Goal: Entertainment & Leisure: Consume media (video, audio)

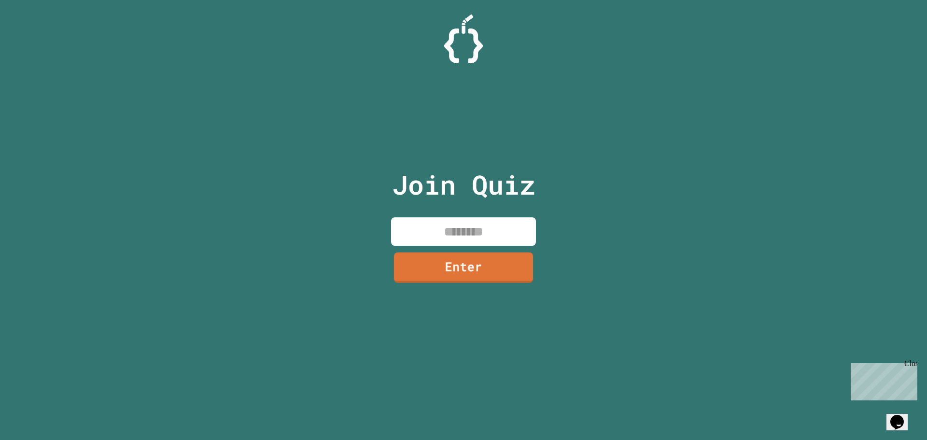
click at [472, 242] on input at bounding box center [463, 231] width 145 height 28
type input "********"
click at [492, 272] on link "Enter" at bounding box center [463, 267] width 145 height 30
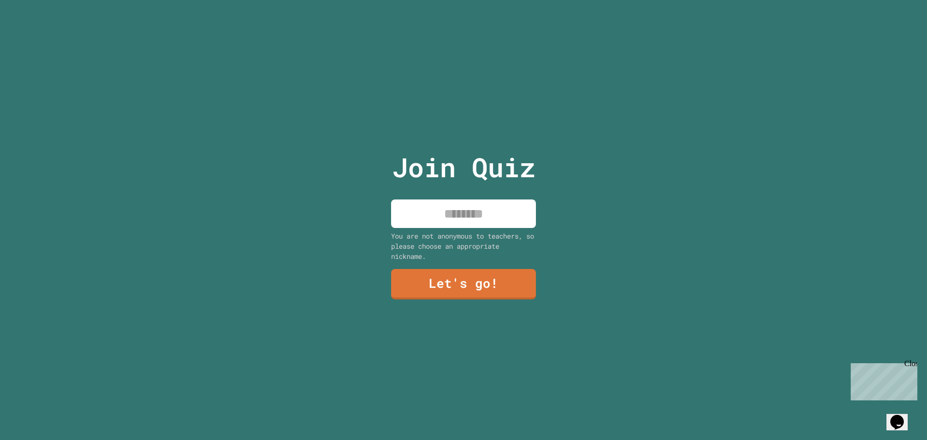
click at [486, 217] on input at bounding box center [463, 213] width 145 height 28
type input "******"
click at [478, 276] on link "Let's go!" at bounding box center [463, 283] width 145 height 32
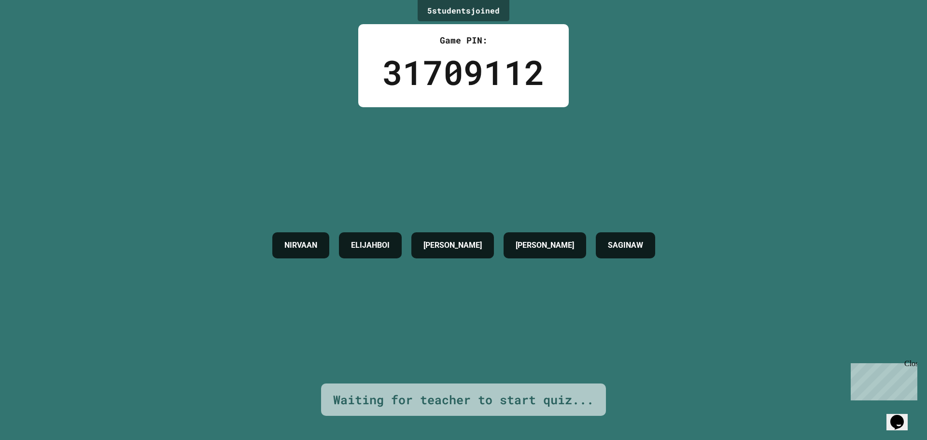
click at [910, 362] on div "Close" at bounding box center [910, 365] width 12 height 12
click at [772, 326] on div "5 student s joined Game PIN: 31709112 [PERSON_NAME] ELIJAHBOI [PERSON_NAME] SAG…" at bounding box center [463, 220] width 927 height 440
click at [505, 391] on div "Waiting for teacher to start quiz..." at bounding box center [463, 400] width 261 height 18
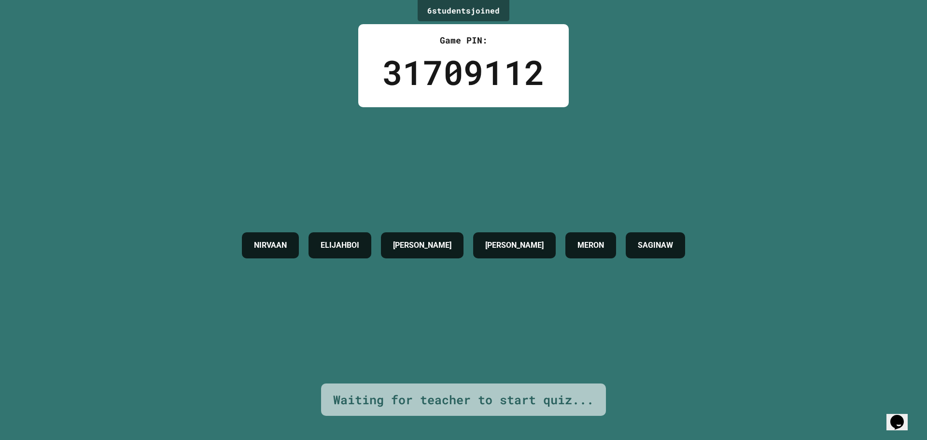
click at [665, 316] on div "NIRVAAN ELIJAHBOI [PERSON_NAME] MERON SAGINAW" at bounding box center [463, 245] width 453 height 276
click at [648, 352] on div "NIRVAAN ELIJAHBOI [PERSON_NAME] MERON SAGINAW" at bounding box center [463, 245] width 453 height 276
click at [648, 351] on div "NIRVAAN ELIJAHBOI [PERSON_NAME] MERON SAGINAW" at bounding box center [463, 245] width 453 height 276
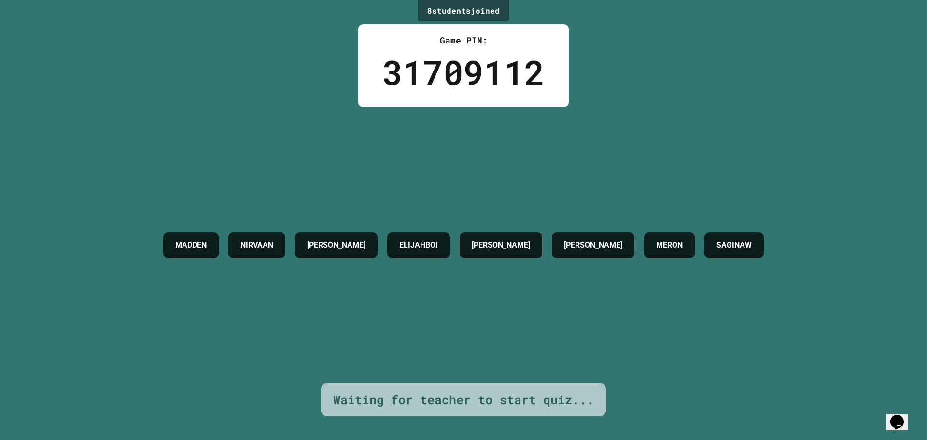
click at [645, 351] on div "[PERSON_NAME] AIDEN W ELIJAHBOI [PERSON_NAME] MERON SAGINAW" at bounding box center [463, 245] width 610 height 276
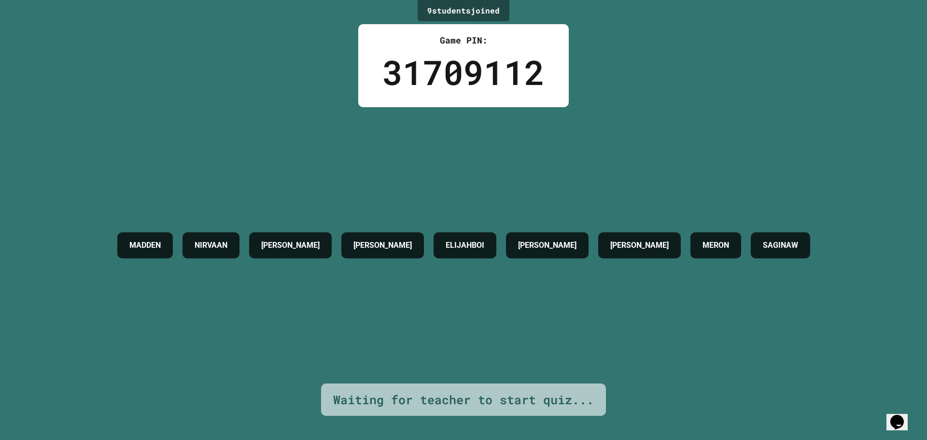
click at [637, 350] on div "[PERSON_NAME] [PERSON_NAME] W ELIJAHBOI [PERSON_NAME] [PERSON_NAME]" at bounding box center [463, 245] width 703 height 276
drag, startPoint x: 636, startPoint y: 350, endPoint x: 601, endPoint y: 349, distance: 35.3
click at [605, 350] on div "[PERSON_NAME] [PERSON_NAME] W ELIJAHBOI [PERSON_NAME] [PERSON_NAME]" at bounding box center [463, 245] width 703 height 276
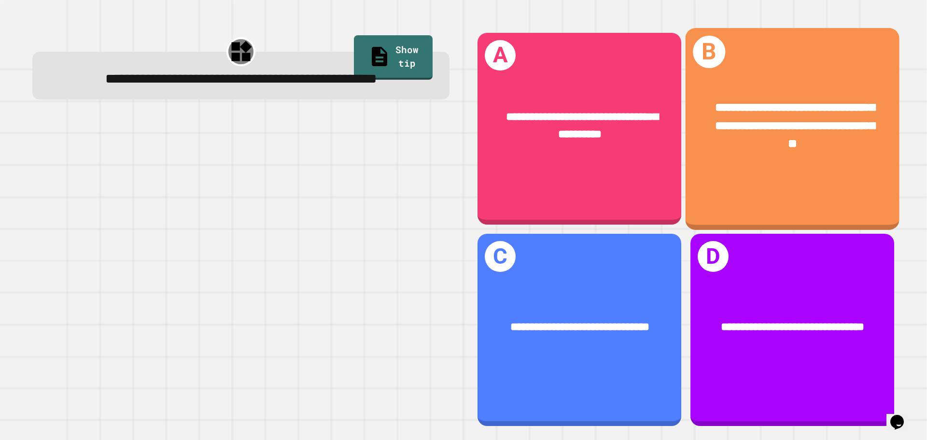
click at [743, 154] on div "**********" at bounding box center [793, 125] width 214 height 101
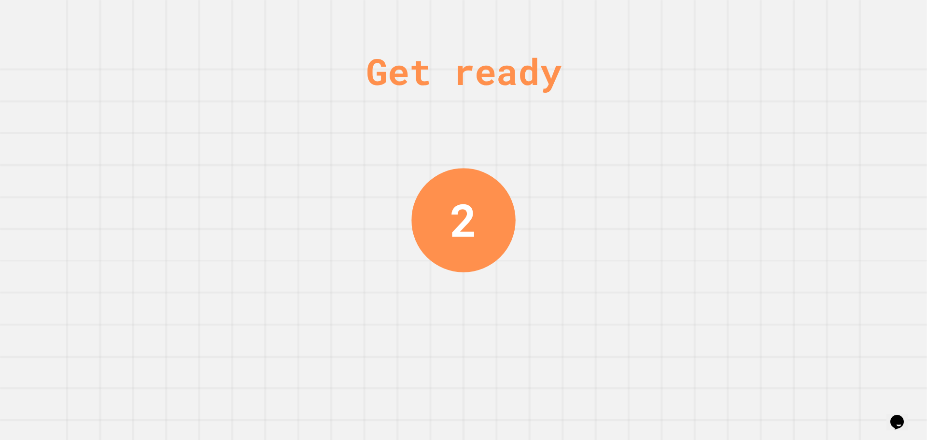
drag, startPoint x: 748, startPoint y: 152, endPoint x: 768, endPoint y: 149, distance: 19.9
click at [751, 151] on div "Get ready 2" at bounding box center [463, 220] width 927 height 440
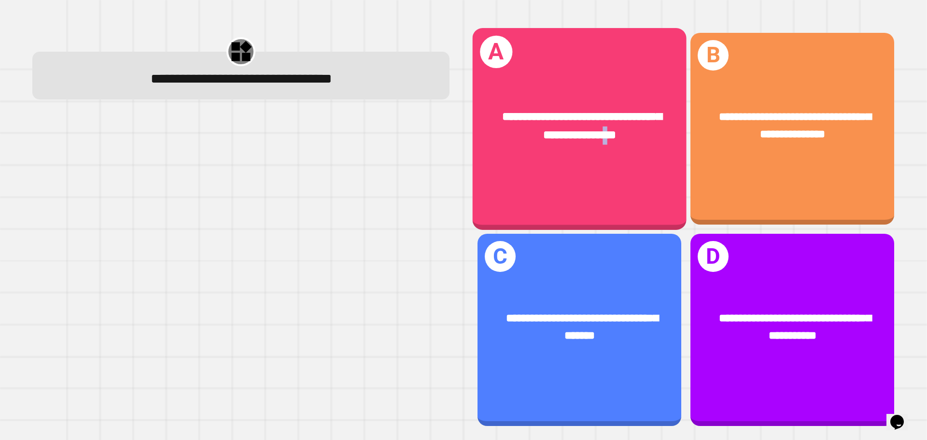
click at [608, 145] on div "**********" at bounding box center [580, 125] width 214 height 83
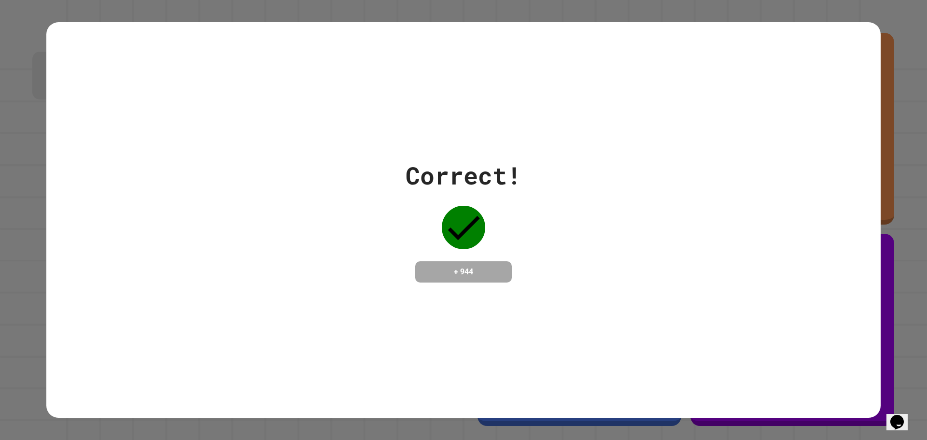
click at [678, 141] on div "Correct! + 944" at bounding box center [463, 220] width 834 height 396
click at [847, 22] on div "Correct! + 944" at bounding box center [463, 220] width 834 height 396
click at [882, 8] on div "Correct! + 944" at bounding box center [463, 220] width 927 height 440
click at [880, 10] on div "Correct! + 944" at bounding box center [463, 220] width 927 height 440
click at [879, 10] on div "Correct! + 944" at bounding box center [463, 220] width 927 height 440
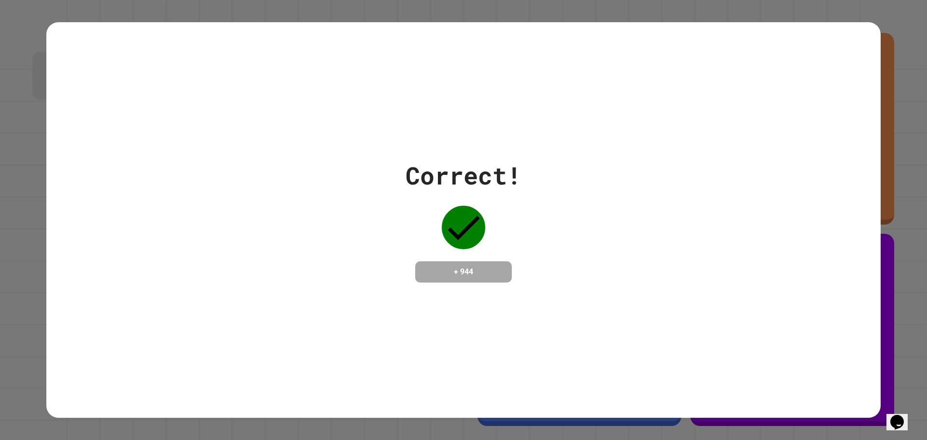
click at [892, 421] on div "Opens Chat This icon Opens the chat window." at bounding box center [896, 421] width 15 height 15
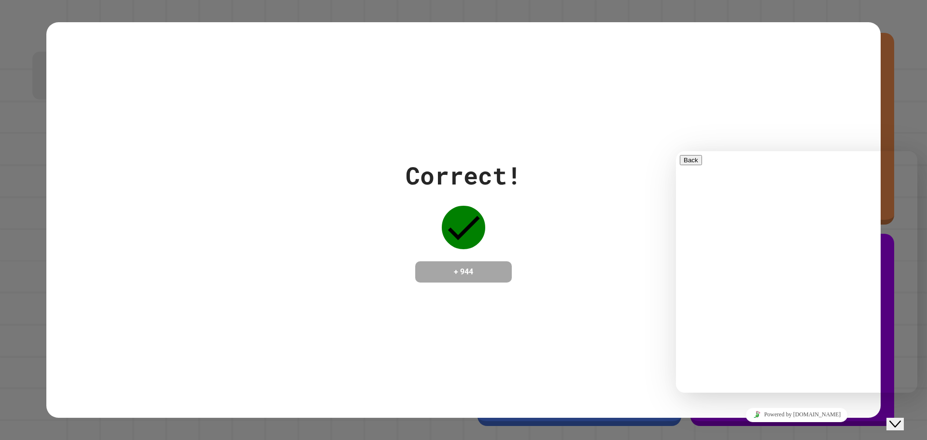
click at [901, 420] on div "Close Chat This icon closes the chat window." at bounding box center [895, 424] width 12 height 12
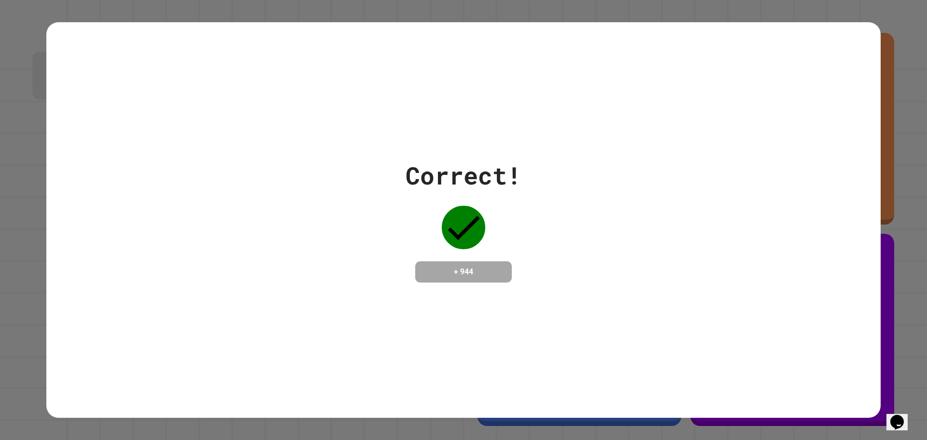
click at [492, 276] on h4 "+ 944" at bounding box center [463, 272] width 77 height 12
click at [491, 275] on h4 "+ 944" at bounding box center [463, 272] width 77 height 12
click at [485, 266] on h4 "+ 944" at bounding box center [463, 272] width 77 height 12
click at [484, 266] on h4 "+ 944" at bounding box center [463, 272] width 77 height 12
click at [486, 266] on h4 "+ 944" at bounding box center [463, 272] width 77 height 12
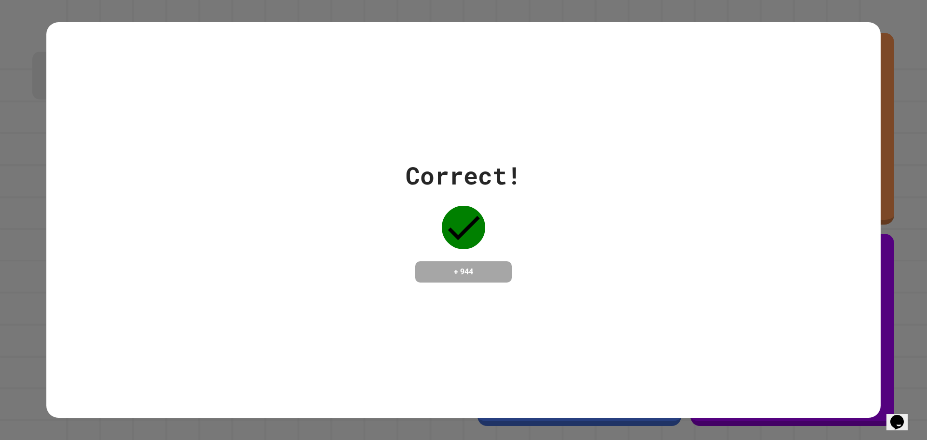
click at [493, 209] on div "Correct! + 944" at bounding box center [464, 219] width 116 height 125
click at [499, 139] on div "Correct! + 944" at bounding box center [463, 220] width 834 height 396
drag, startPoint x: 839, startPoint y: 33, endPoint x: 884, endPoint y: 13, distance: 49.0
click at [884, 13] on div "Correct! + 944" at bounding box center [463, 220] width 927 height 440
click at [881, 14] on div "Correct! + 944" at bounding box center [463, 220] width 927 height 440
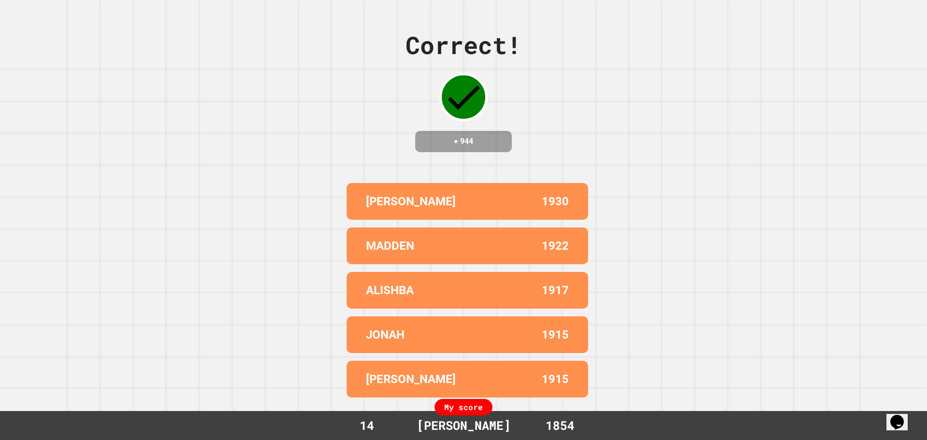
click at [770, 50] on div "Correct! + 944 [PERSON_NAME] 1930 [PERSON_NAME] 1922 ALISHBA 1917 JONAH 1915 [P…" at bounding box center [463, 220] width 927 height 440
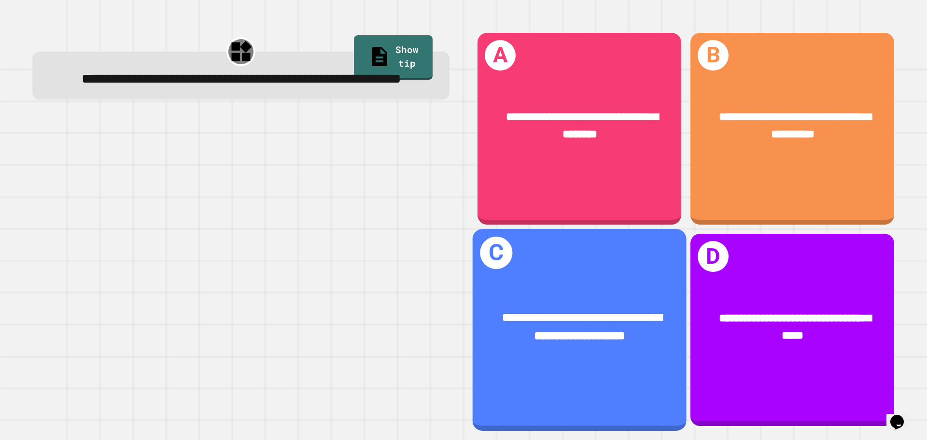
click at [603, 262] on div "**********" at bounding box center [580, 329] width 214 height 201
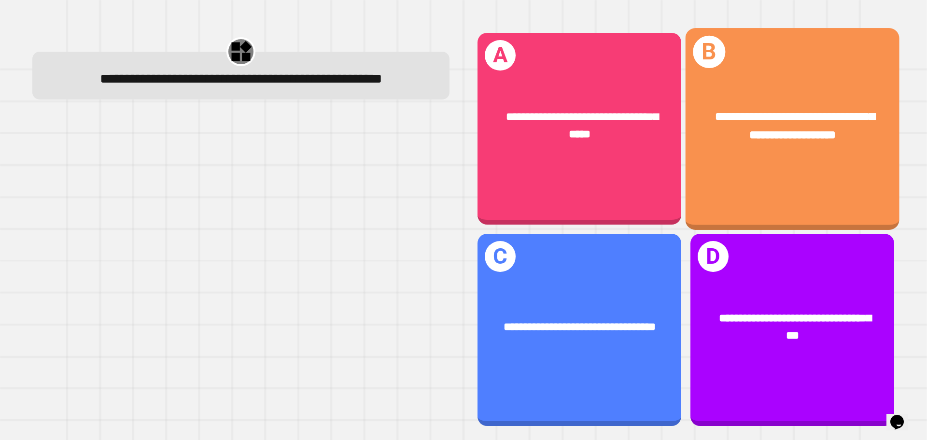
click at [784, 179] on div "**********" at bounding box center [793, 128] width 214 height 201
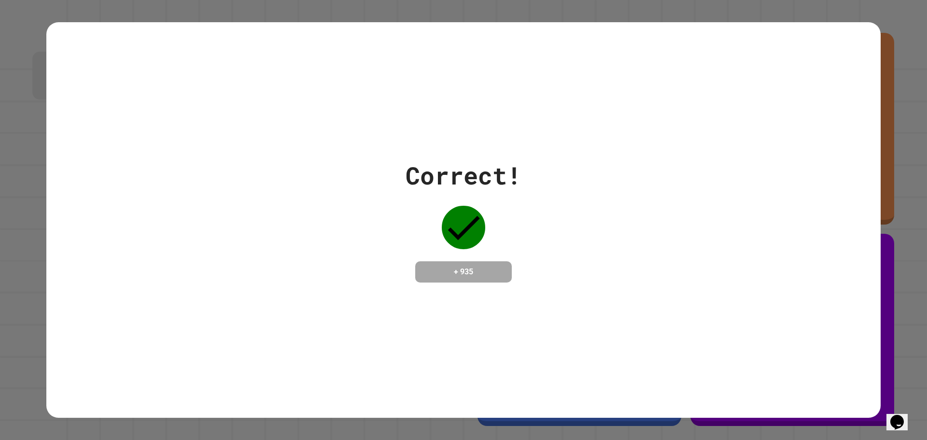
click at [784, 179] on div "Correct! + 935" at bounding box center [463, 219] width 834 height 125
click at [762, 144] on div "Correct! + 935" at bounding box center [463, 220] width 834 height 396
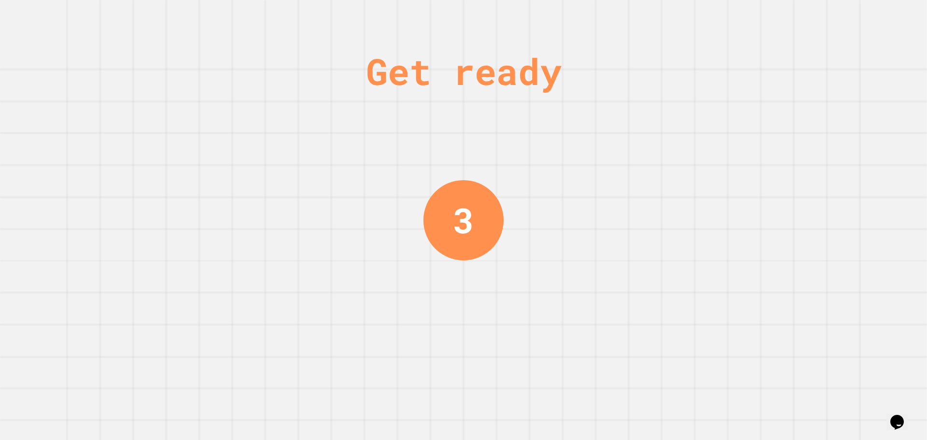
drag, startPoint x: 777, startPoint y: 137, endPoint x: 768, endPoint y: 137, distance: 8.7
click at [765, 150] on div "Get ready 3" at bounding box center [463, 220] width 927 height 440
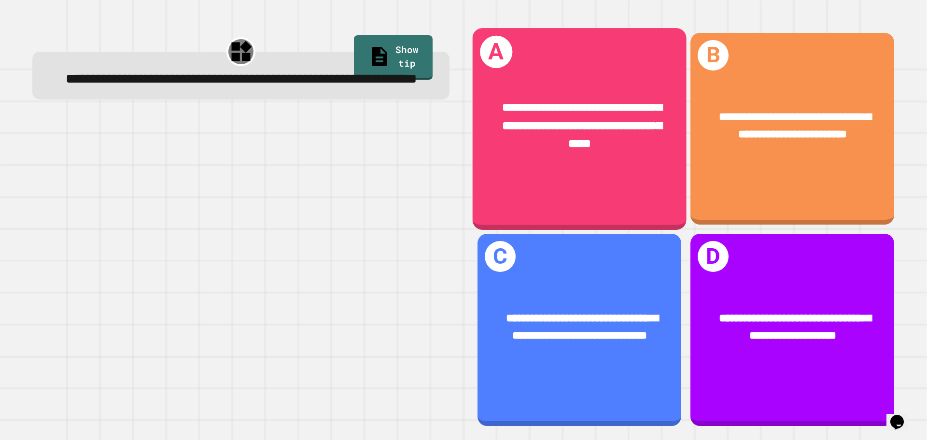
click at [661, 179] on div "**********" at bounding box center [580, 128] width 214 height 201
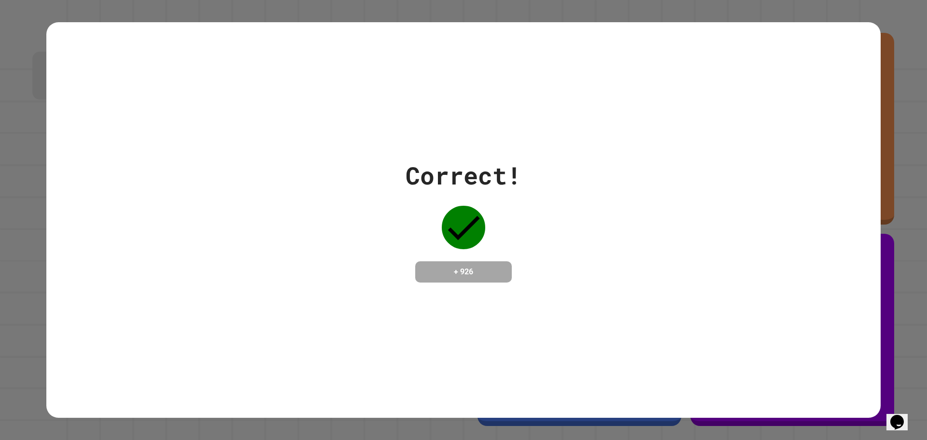
click at [766, 160] on div "Correct! + 926" at bounding box center [463, 219] width 834 height 125
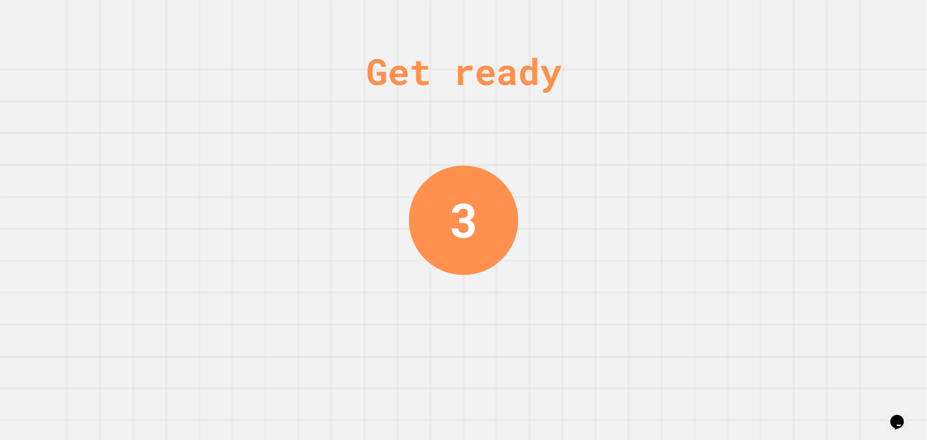
click at [725, 300] on div "Get ready 3" at bounding box center [463, 220] width 927 height 440
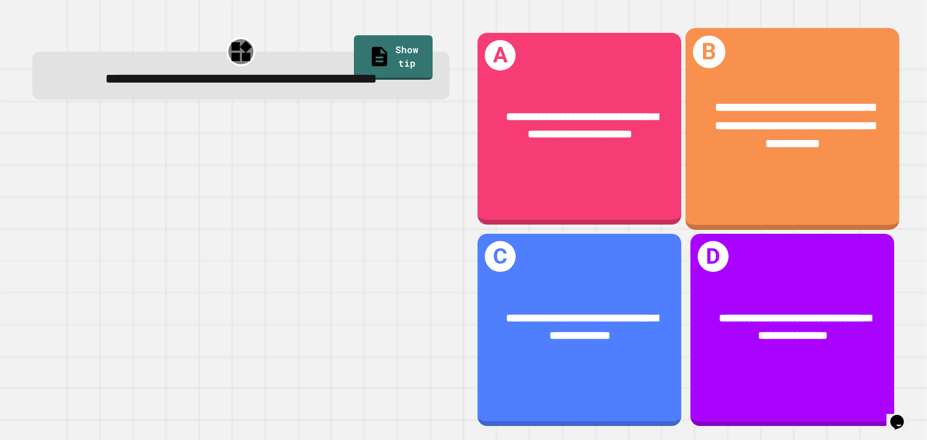
click at [774, 181] on div "**********" at bounding box center [793, 128] width 214 height 201
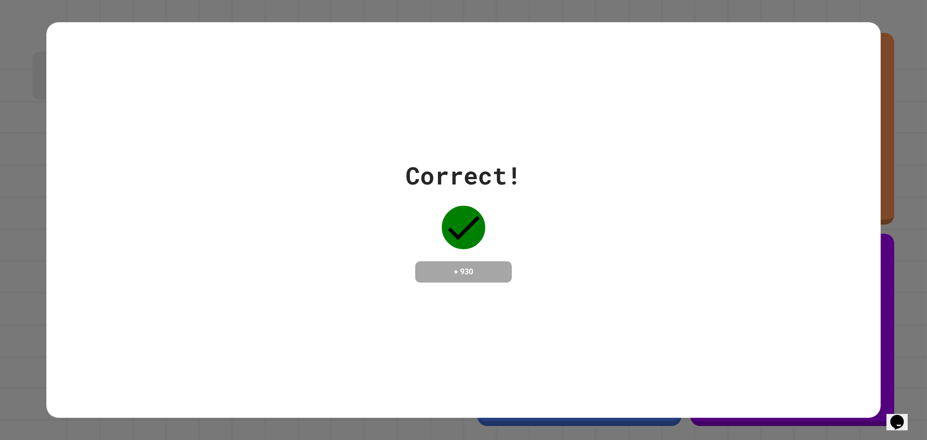
click at [774, 181] on div "Correct! + 930" at bounding box center [463, 219] width 834 height 125
click at [367, 62] on div "Correct! + 930" at bounding box center [463, 220] width 834 height 396
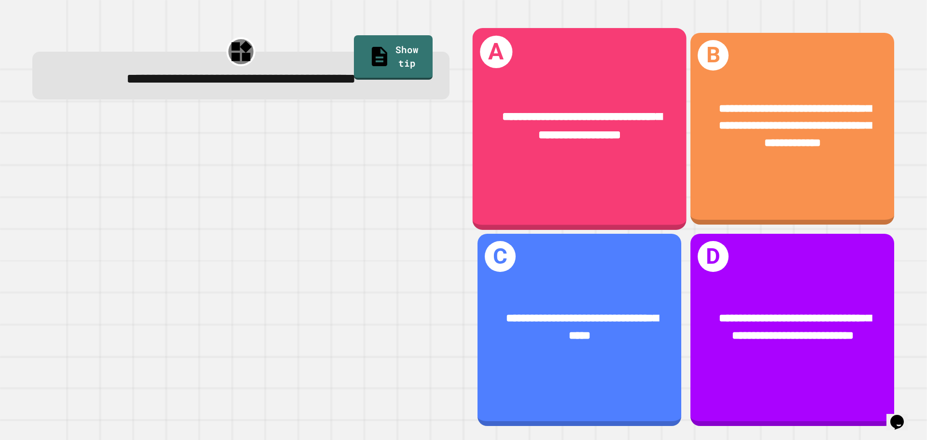
click at [575, 181] on div "**********" at bounding box center [580, 128] width 214 height 201
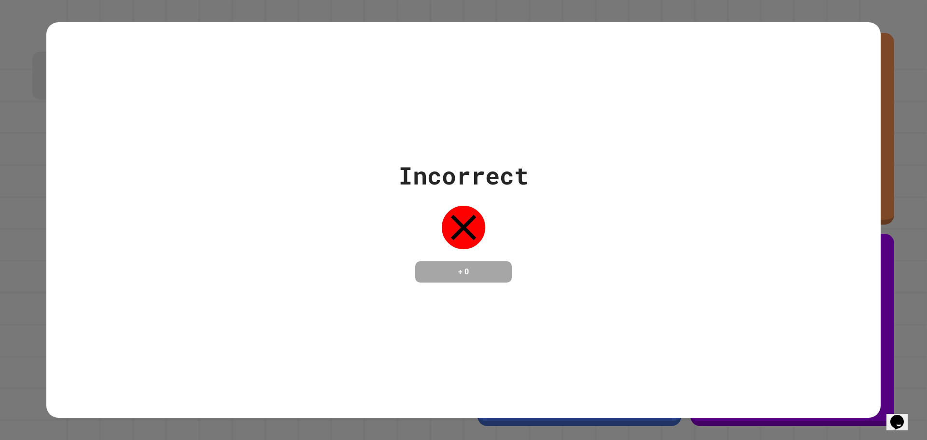
click at [575, 181] on div "Incorrect + 0" at bounding box center [463, 219] width 834 height 125
click at [903, 368] on div "Incorrect + 0" at bounding box center [463, 220] width 927 height 440
click at [573, 426] on div "Incorrect + 0" at bounding box center [463, 220] width 927 height 440
click at [565, 426] on div "Incorrect + 0" at bounding box center [463, 220] width 927 height 440
click at [565, 425] on div "Incorrect + 0" at bounding box center [463, 220] width 927 height 440
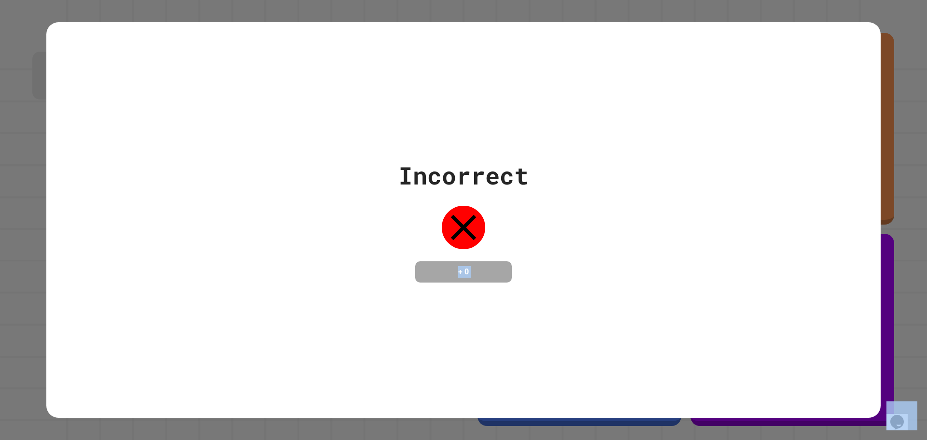
click at [565, 425] on div "Incorrect + 0" at bounding box center [463, 220] width 927 height 440
drag, startPoint x: 565, startPoint y: 425, endPoint x: 652, endPoint y: 279, distance: 170.4
click at [567, 422] on div "Incorrect + 0" at bounding box center [463, 220] width 927 height 440
click at [479, 230] on icon at bounding box center [463, 227] width 43 height 43
click at [478, 223] on icon at bounding box center [463, 227] width 43 height 43
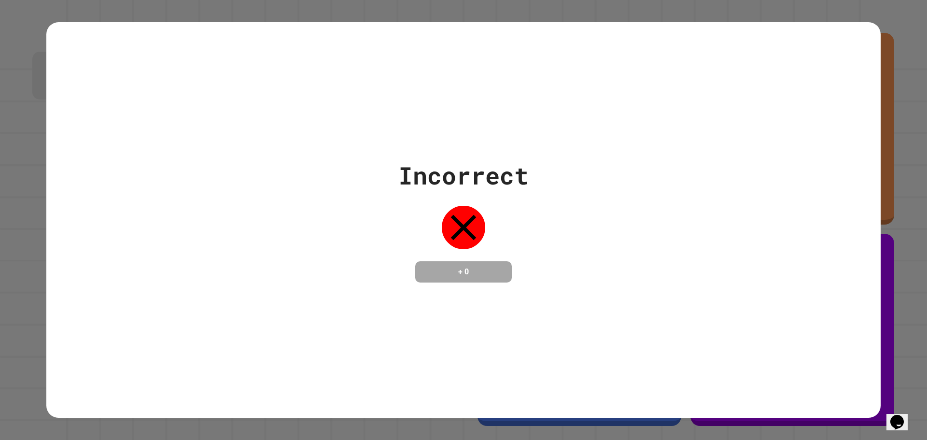
click at [451, 185] on div "Incorrect" at bounding box center [463, 175] width 130 height 36
drag, startPoint x: 448, startPoint y: 166, endPoint x: 449, endPoint y: 140, distance: 26.1
click at [449, 147] on div "Incorrect + 0" at bounding box center [463, 220] width 834 height 396
drag, startPoint x: 444, startPoint y: 36, endPoint x: 425, endPoint y: 4, distance: 37.0
click at [445, 28] on div "Incorrect + 0" at bounding box center [463, 220] width 834 height 396
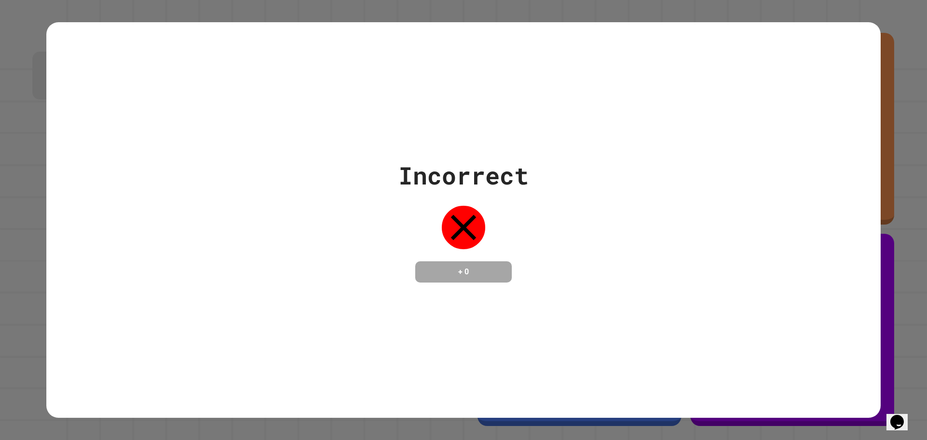
click at [425, 4] on div "Incorrect + 0" at bounding box center [463, 220] width 927 height 440
click at [341, 5] on div "Incorrect + 0" at bounding box center [463, 220] width 927 height 440
drag, startPoint x: 280, startPoint y: 9, endPoint x: 222, endPoint y: 10, distance: 57.9
click at [270, 11] on div "Incorrect + 0" at bounding box center [463, 220] width 927 height 440
drag, startPoint x: 222, startPoint y: 10, endPoint x: 188, endPoint y: 0, distance: 35.6
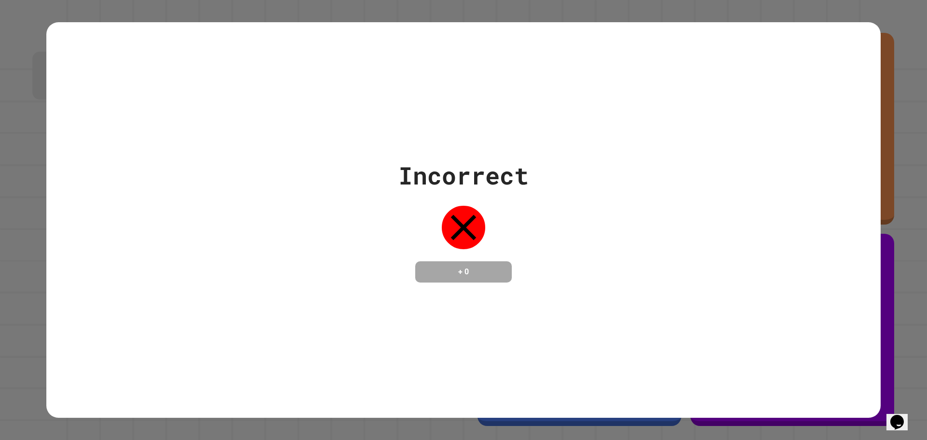
click at [211, 9] on div "Incorrect + 0" at bounding box center [463, 220] width 927 height 440
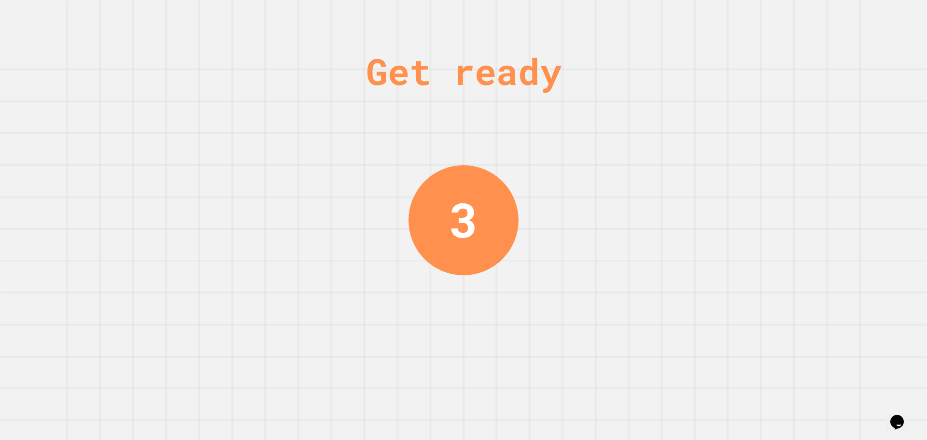
click at [503, 127] on div "Get ready 3" at bounding box center [463, 220] width 927 height 440
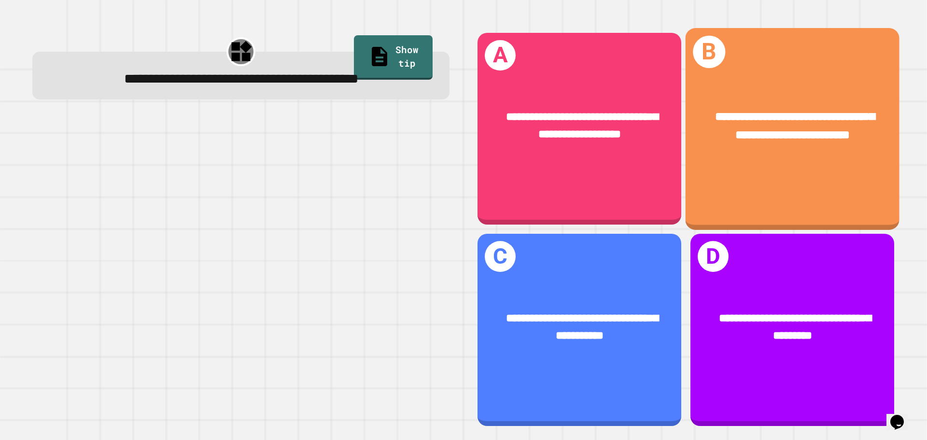
click at [578, 151] on div "**********" at bounding box center [580, 126] width 204 height 79
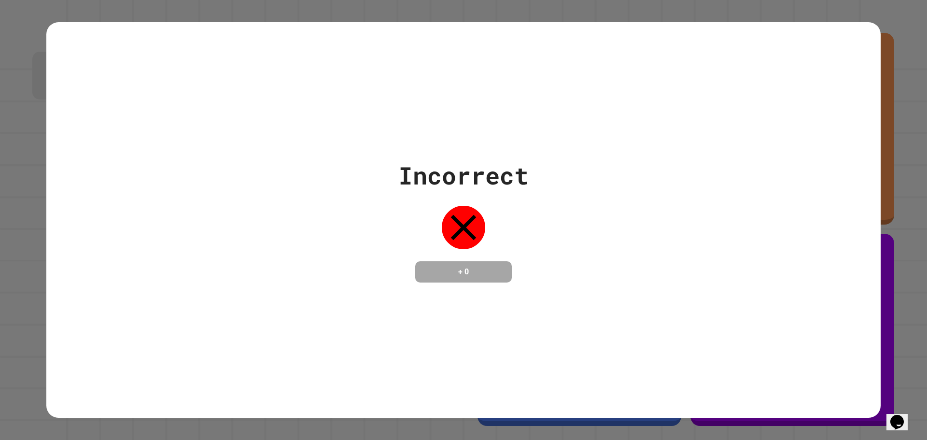
click at [756, 117] on div "Incorrect + 0" at bounding box center [463, 220] width 834 height 396
click at [664, 157] on div "Incorrect + 0" at bounding box center [463, 219] width 834 height 125
click at [652, 157] on div "Incorrect + 0" at bounding box center [463, 219] width 834 height 125
